Goal: Task Accomplishment & Management: Use online tool/utility

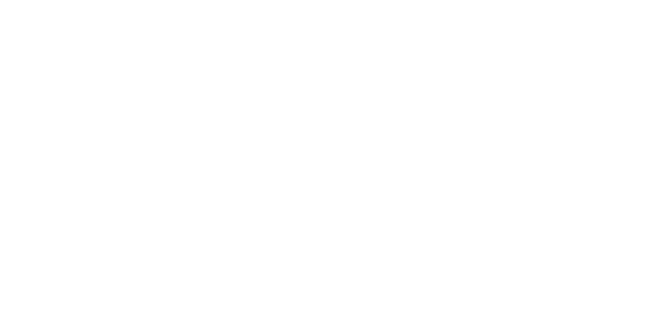
select select "Song"
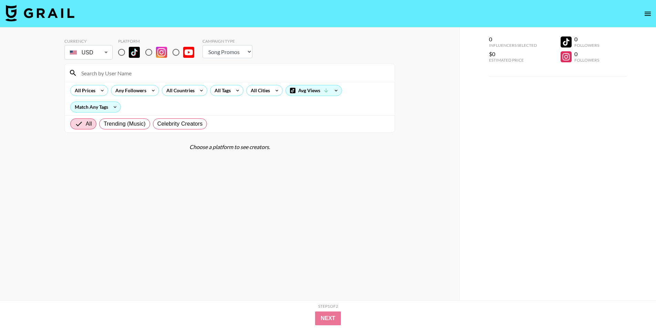
click at [151, 51] on input "radio" at bounding box center [149, 52] width 14 height 14
radio input "true"
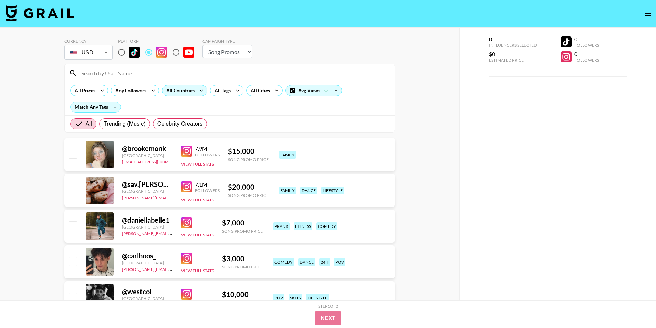
click at [195, 89] on div "All Countries" at bounding box center [179, 90] width 34 height 10
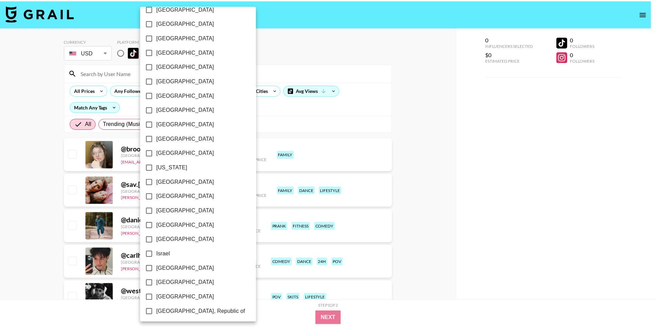
scroll to position [127, 0]
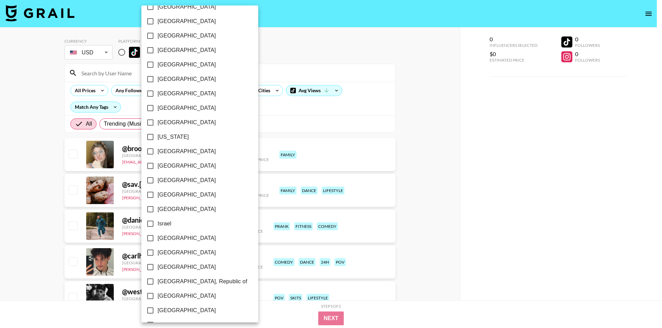
click at [0, 201] on div at bounding box center [331, 164] width 662 height 328
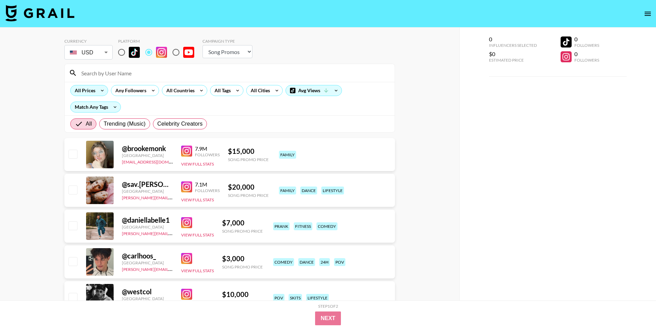
click at [94, 90] on div "All Prices" at bounding box center [84, 90] width 26 height 10
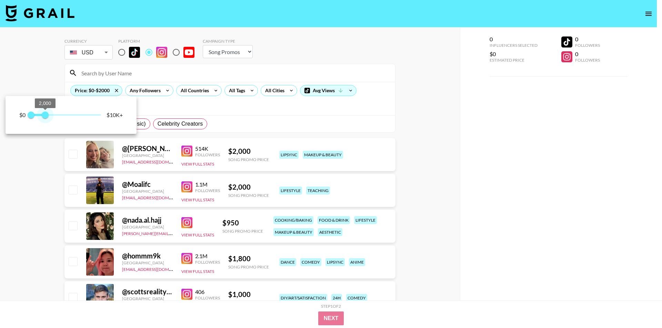
type input "1750"
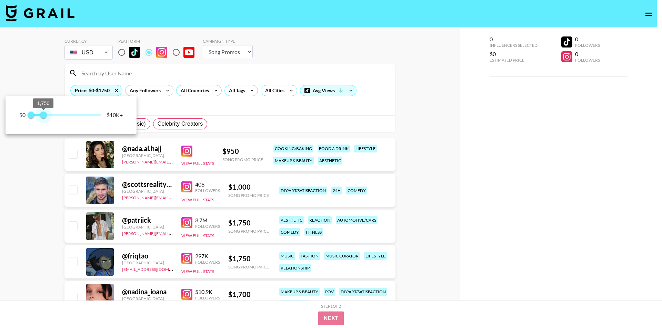
drag, startPoint x: 69, startPoint y: 115, endPoint x: 43, endPoint y: 115, distance: 26.2
click at [43, 115] on span "0 1,750" at bounding box center [66, 115] width 70 height 10
click at [29, 185] on div at bounding box center [331, 164] width 662 height 328
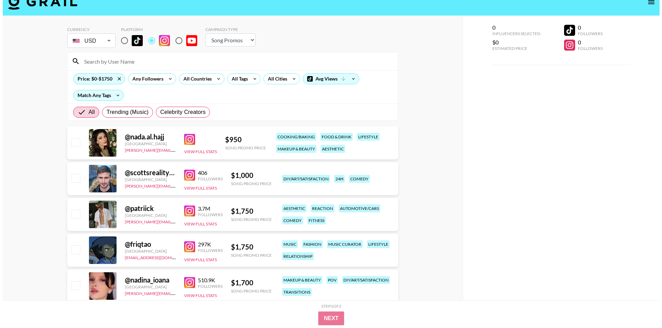
scroll to position [0, 0]
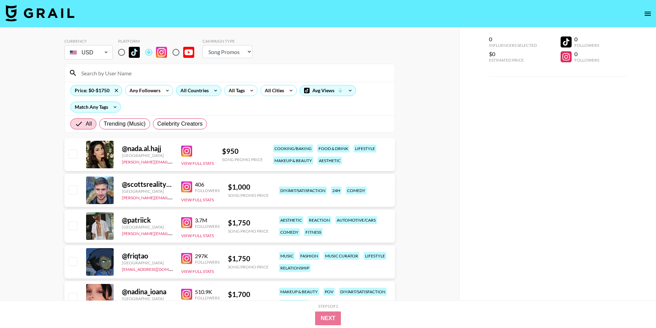
click at [208, 92] on div "All Countries" at bounding box center [193, 90] width 34 height 10
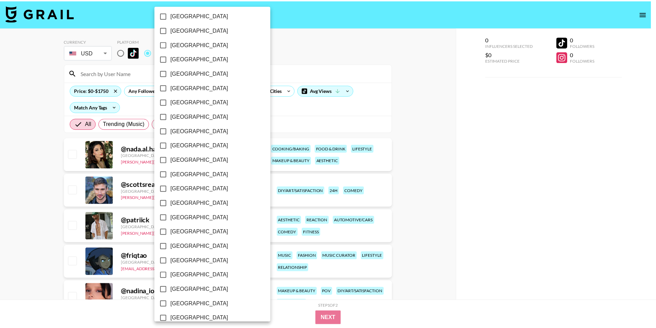
scroll to position [475, 0]
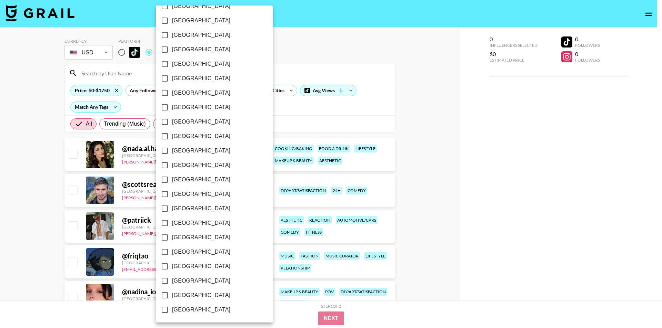
click at [180, 291] on label "[GEOGRAPHIC_DATA]" at bounding box center [209, 295] width 104 height 14
click at [172, 291] on input "[GEOGRAPHIC_DATA]" at bounding box center [164, 295] width 14 height 14
checkbox input "true"
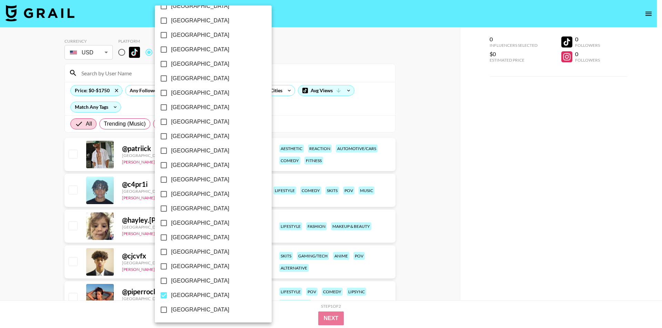
click at [0, 211] on div at bounding box center [331, 164] width 662 height 328
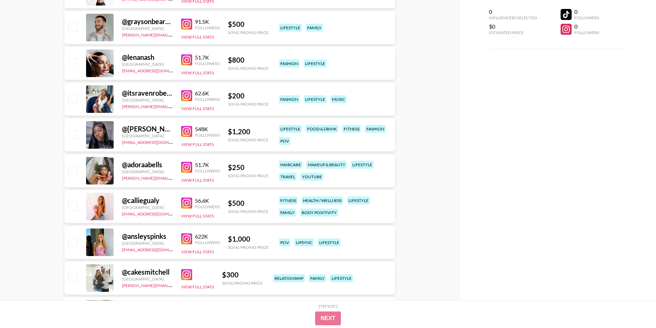
scroll to position [28624, 0]
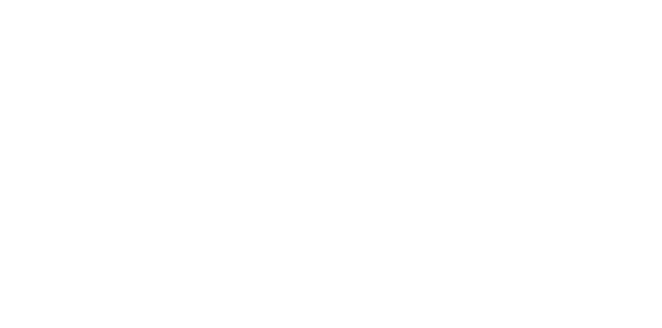
select select "Song"
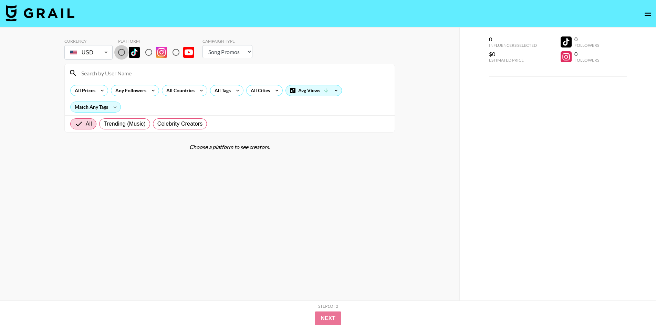
click at [121, 52] on input "radio" at bounding box center [121, 52] width 14 height 14
radio input "true"
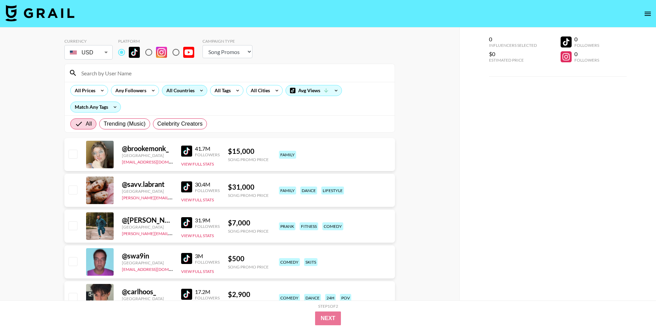
click at [191, 91] on div "All Countries" at bounding box center [179, 90] width 34 height 10
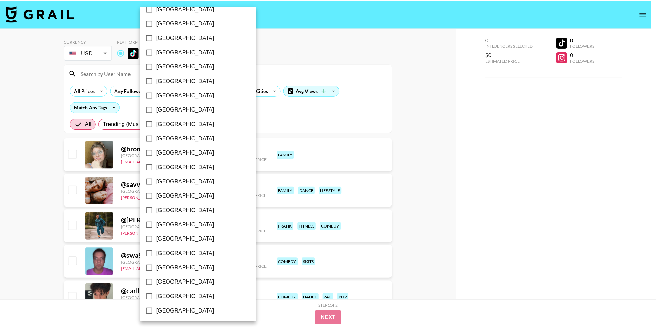
scroll to position [475, 0]
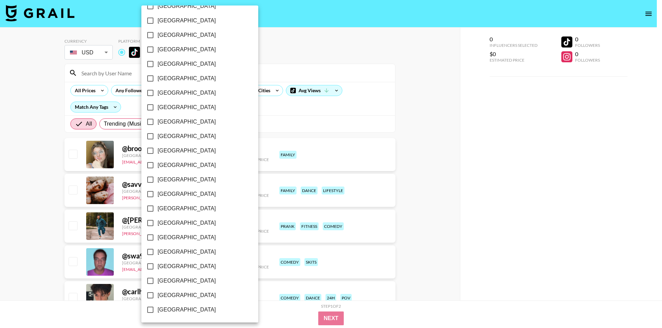
drag, startPoint x: 176, startPoint y: 280, endPoint x: 150, endPoint y: 280, distance: 26.5
click at [176, 280] on span "[GEOGRAPHIC_DATA]" at bounding box center [186, 281] width 58 height 8
click at [157, 280] on input "[GEOGRAPHIC_DATA]" at bounding box center [150, 281] width 14 height 14
checkbox input "true"
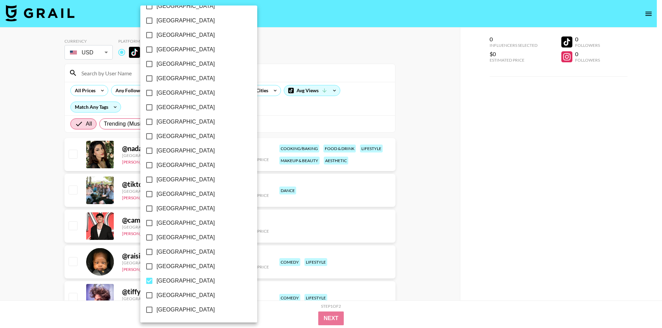
click at [0, 263] on div at bounding box center [331, 164] width 662 height 328
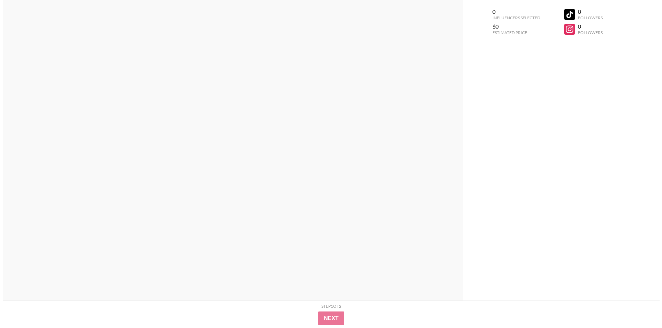
scroll to position [0, 0]
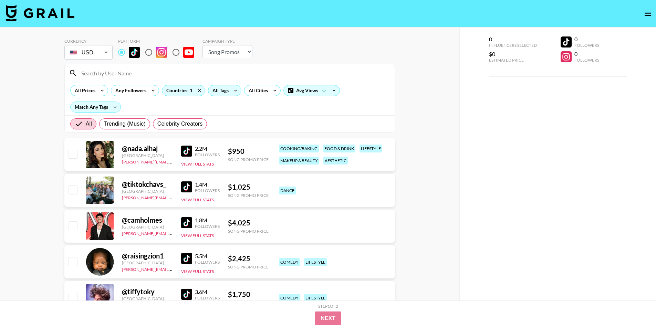
click at [225, 92] on div "All Tags" at bounding box center [219, 90] width 22 height 10
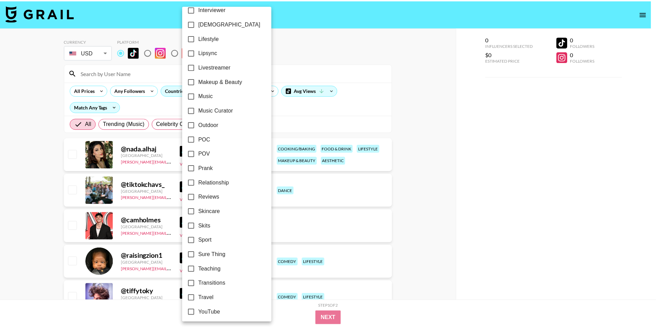
scroll to position [330, 0]
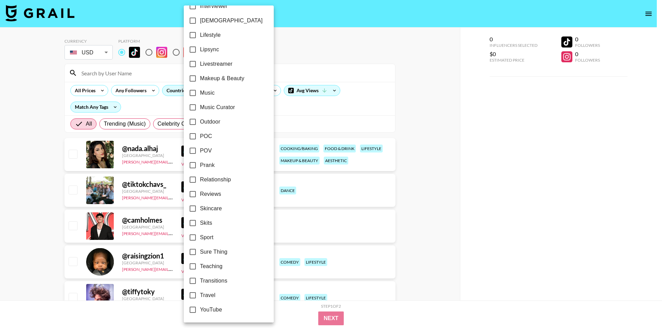
click at [217, 21] on span "LGBTQ+" at bounding box center [231, 21] width 63 height 8
click at [200, 21] on input "LGBTQ+" at bounding box center [192, 20] width 14 height 14
checkbox input "true"
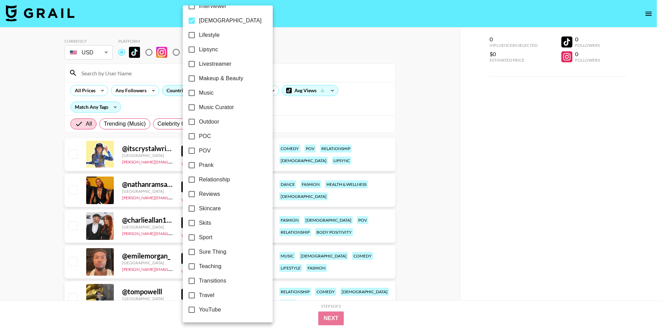
click at [6, 180] on div at bounding box center [331, 164] width 662 height 328
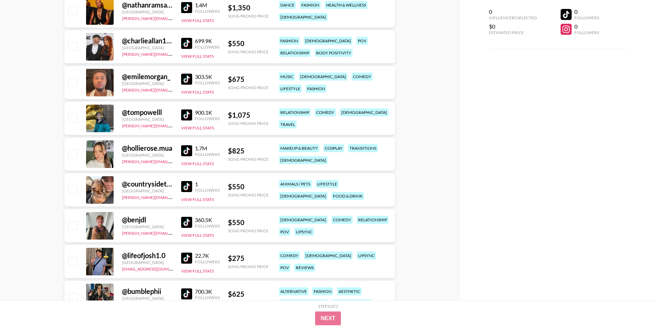
scroll to position [0, 0]
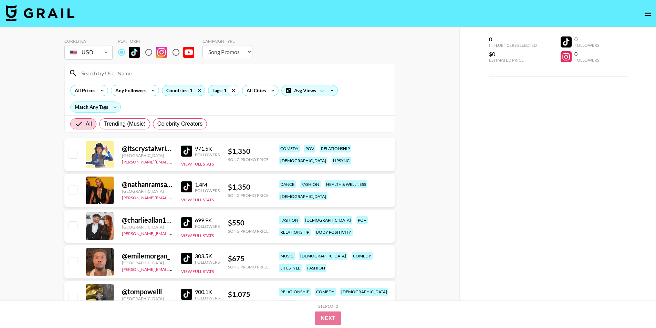
click at [235, 87] on icon at bounding box center [233, 90] width 11 height 10
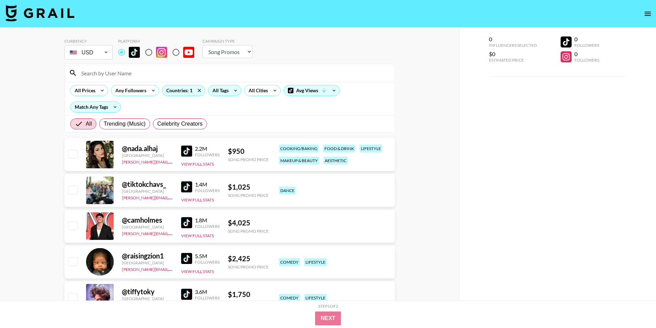
click at [229, 91] on div "All Tags" at bounding box center [219, 90] width 22 height 10
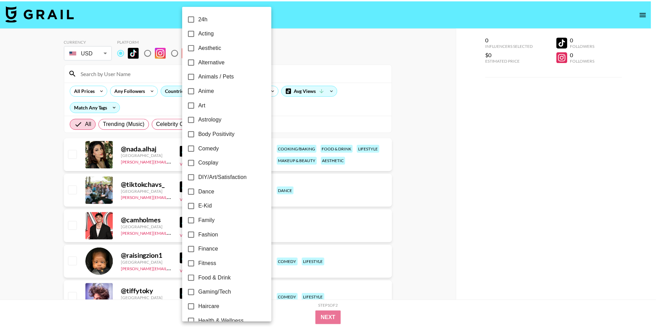
scroll to position [80, 0]
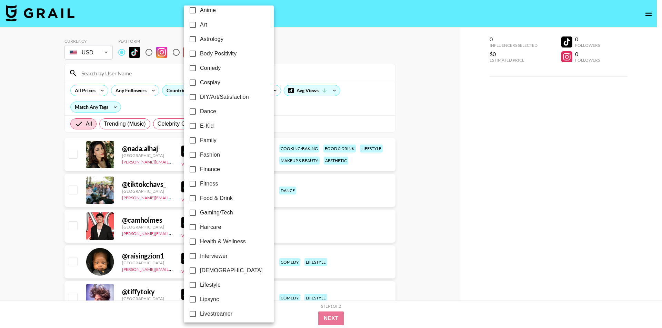
click at [211, 154] on span "Fashion" at bounding box center [210, 155] width 20 height 8
click at [200, 154] on input "Fashion" at bounding box center [192, 155] width 14 height 14
checkbox input "true"
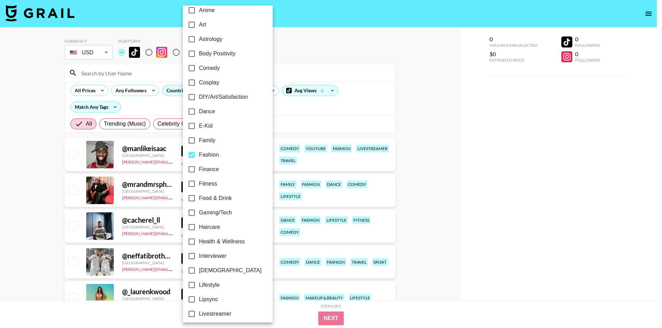
click at [0, 188] on div at bounding box center [331, 164] width 662 height 328
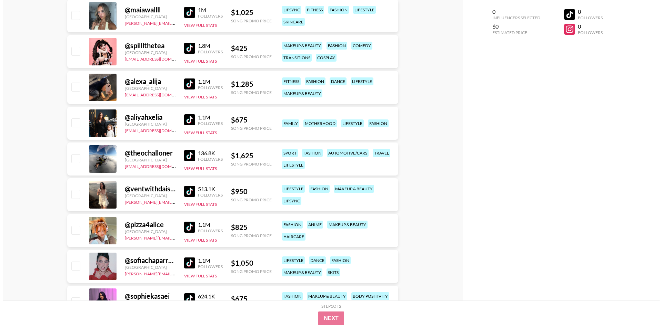
scroll to position [0, 0]
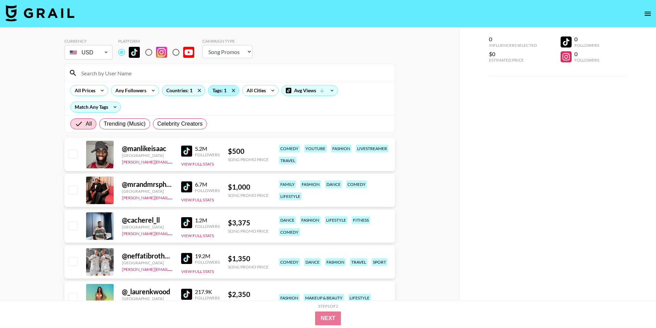
click at [217, 92] on div "Tags: 1" at bounding box center [223, 90] width 31 height 10
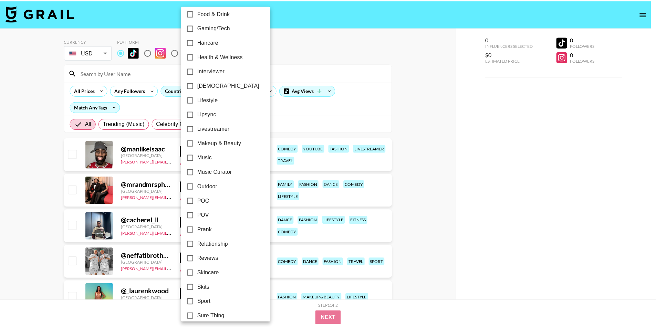
scroll to position [250, 0]
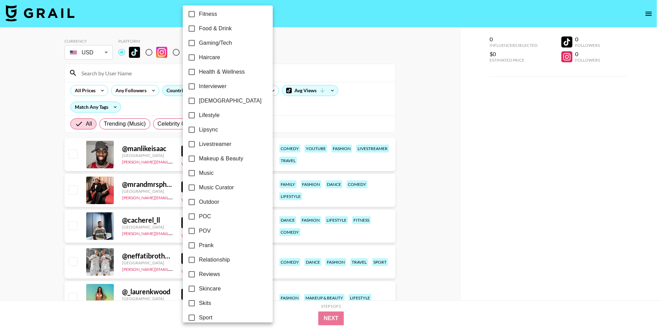
click at [214, 127] on span "Lipsync" at bounding box center [208, 130] width 19 height 8
click at [199, 127] on input "Lipsync" at bounding box center [191, 130] width 14 height 14
checkbox input "true"
click at [0, 178] on div at bounding box center [331, 164] width 662 height 328
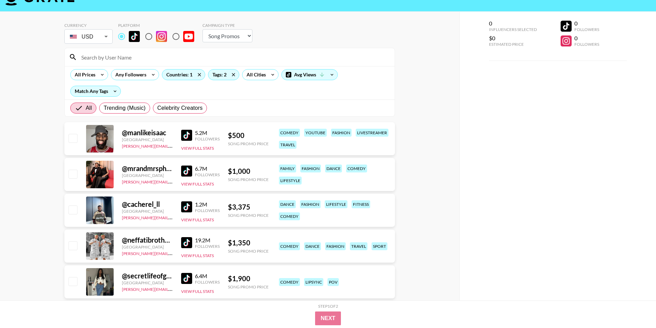
scroll to position [0, 0]
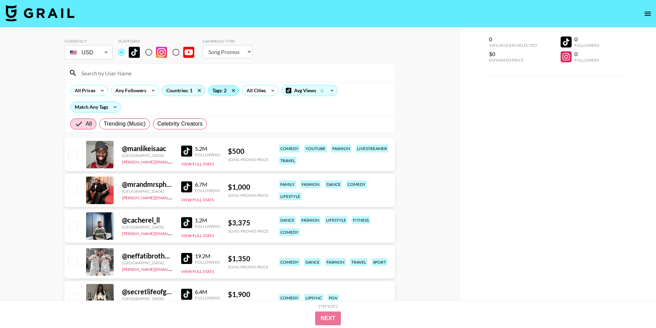
click at [224, 90] on div "Tags: 2" at bounding box center [223, 90] width 31 height 10
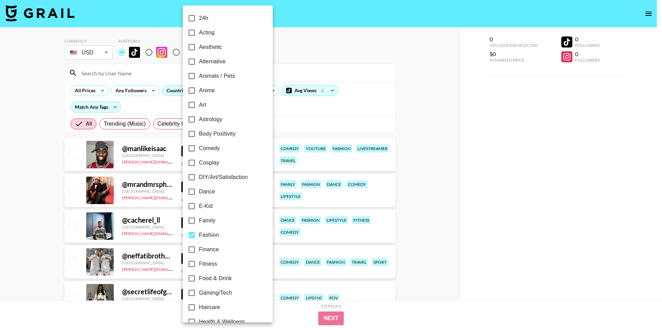
click at [201, 195] on span "Dance" at bounding box center [207, 192] width 16 height 8
click at [199, 195] on input "Dance" at bounding box center [191, 192] width 14 height 14
checkbox input "true"
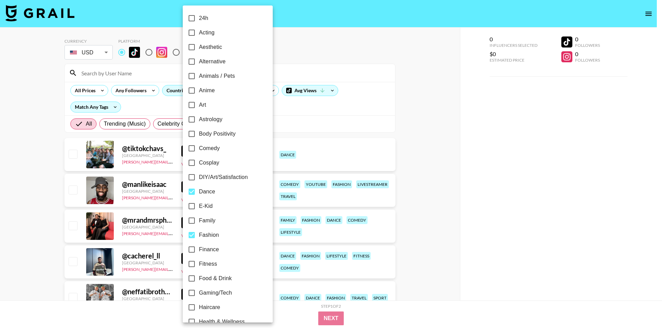
click at [197, 232] on input "Fashion" at bounding box center [191, 235] width 14 height 14
checkbox input "false"
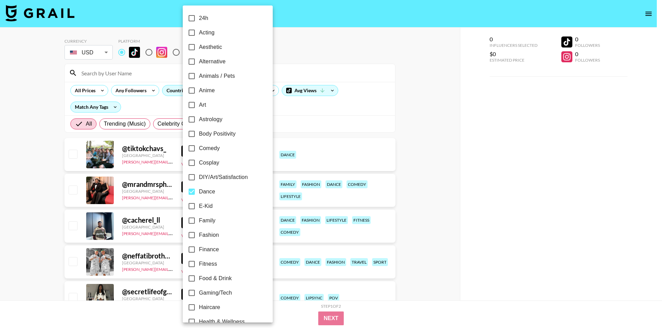
click at [0, 237] on div at bounding box center [331, 164] width 662 height 328
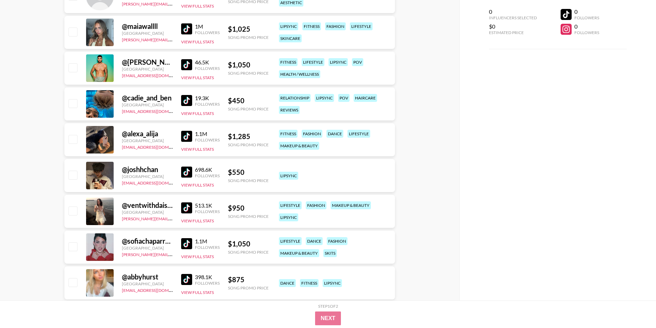
scroll to position [1367, 0]
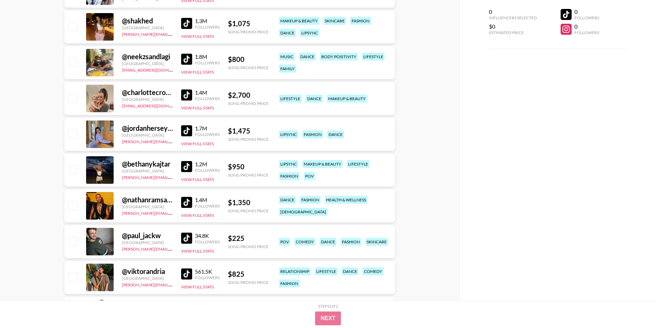
scroll to position [621, 0]
